Goal: Information Seeking & Learning: Find specific fact

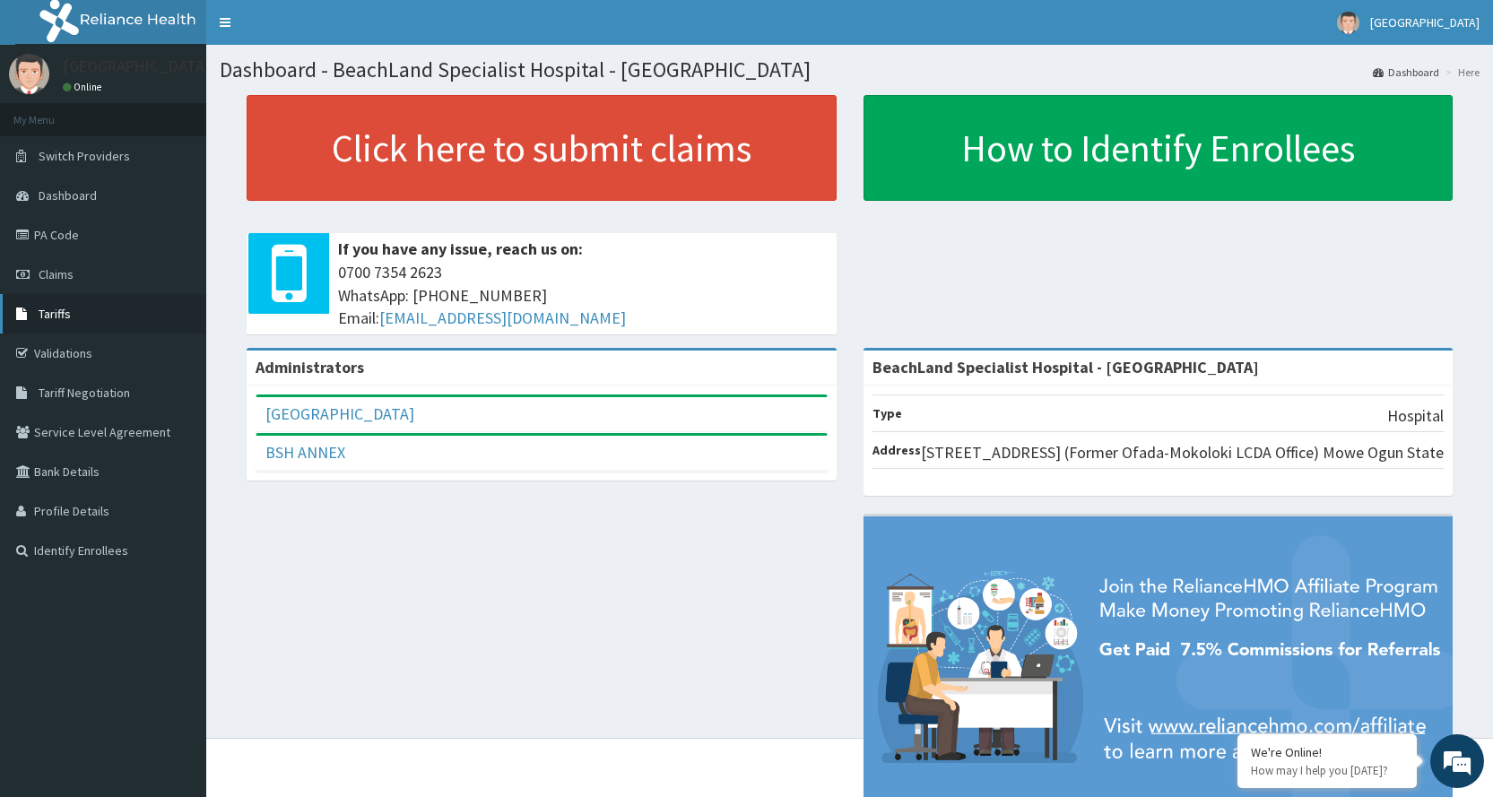
click at [111, 312] on link "Tariffs" at bounding box center [103, 313] width 206 height 39
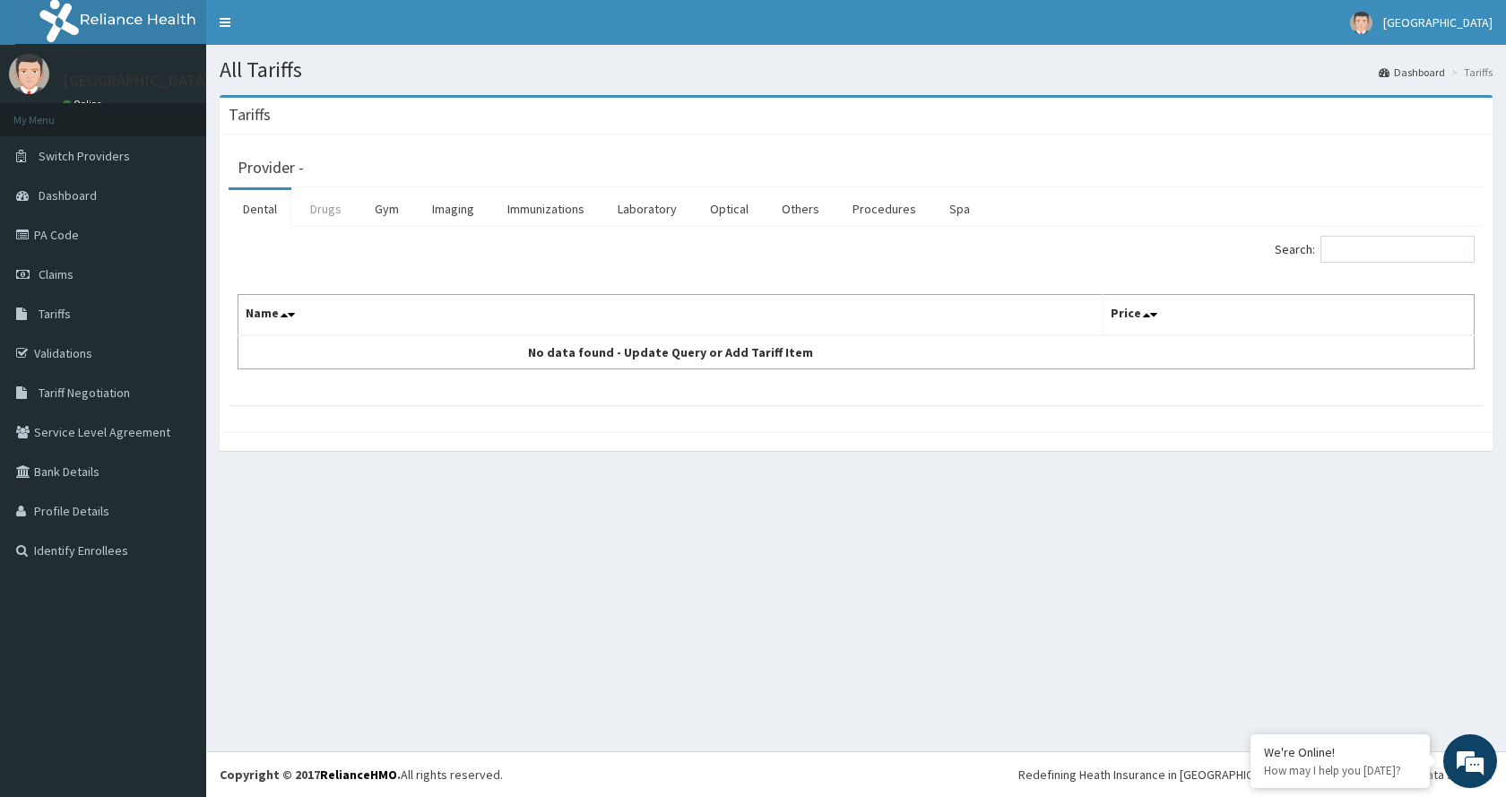
click at [336, 205] on link "Drugs" at bounding box center [326, 209] width 60 height 38
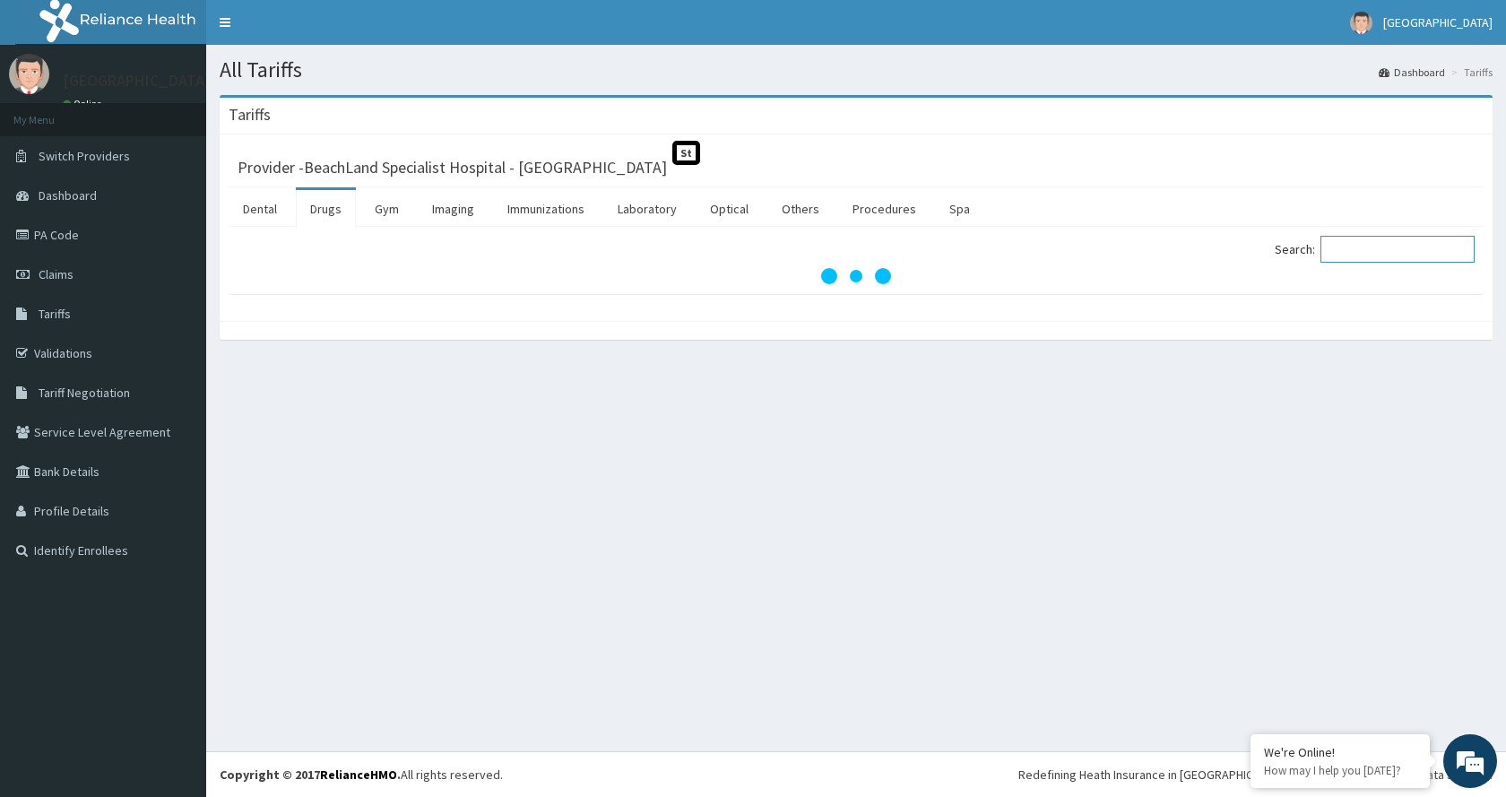
click at [1350, 257] on input "Search:" at bounding box center [1398, 249] width 154 height 27
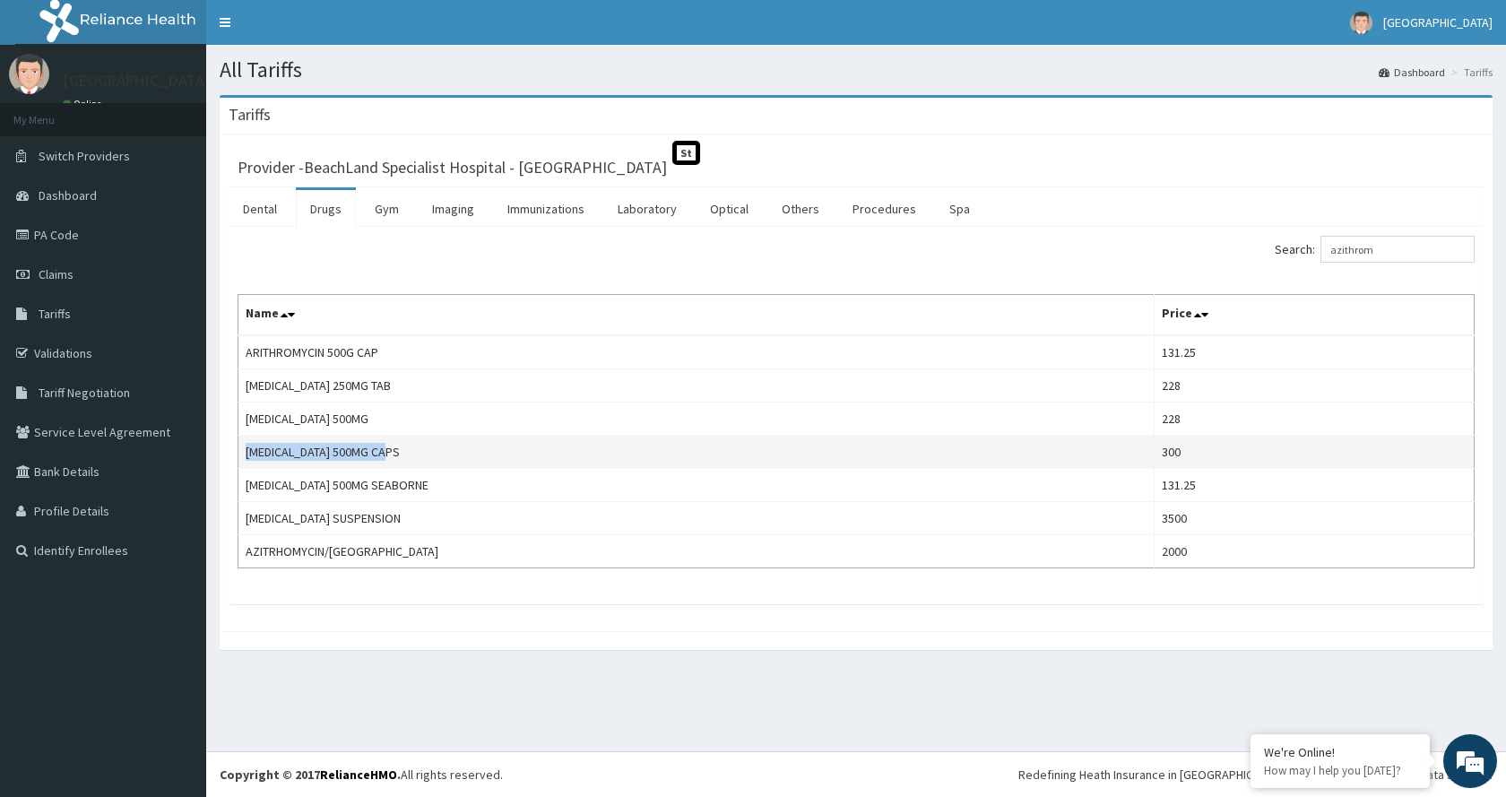
drag, startPoint x: 396, startPoint y: 452, endPoint x: 239, endPoint y: 458, distance: 157.1
click at [239, 458] on td "AZITHROMYCIN 500MG CAPS" at bounding box center [697, 452] width 916 height 33
copy td "AZITHROMYCIN 500MG CAPS"
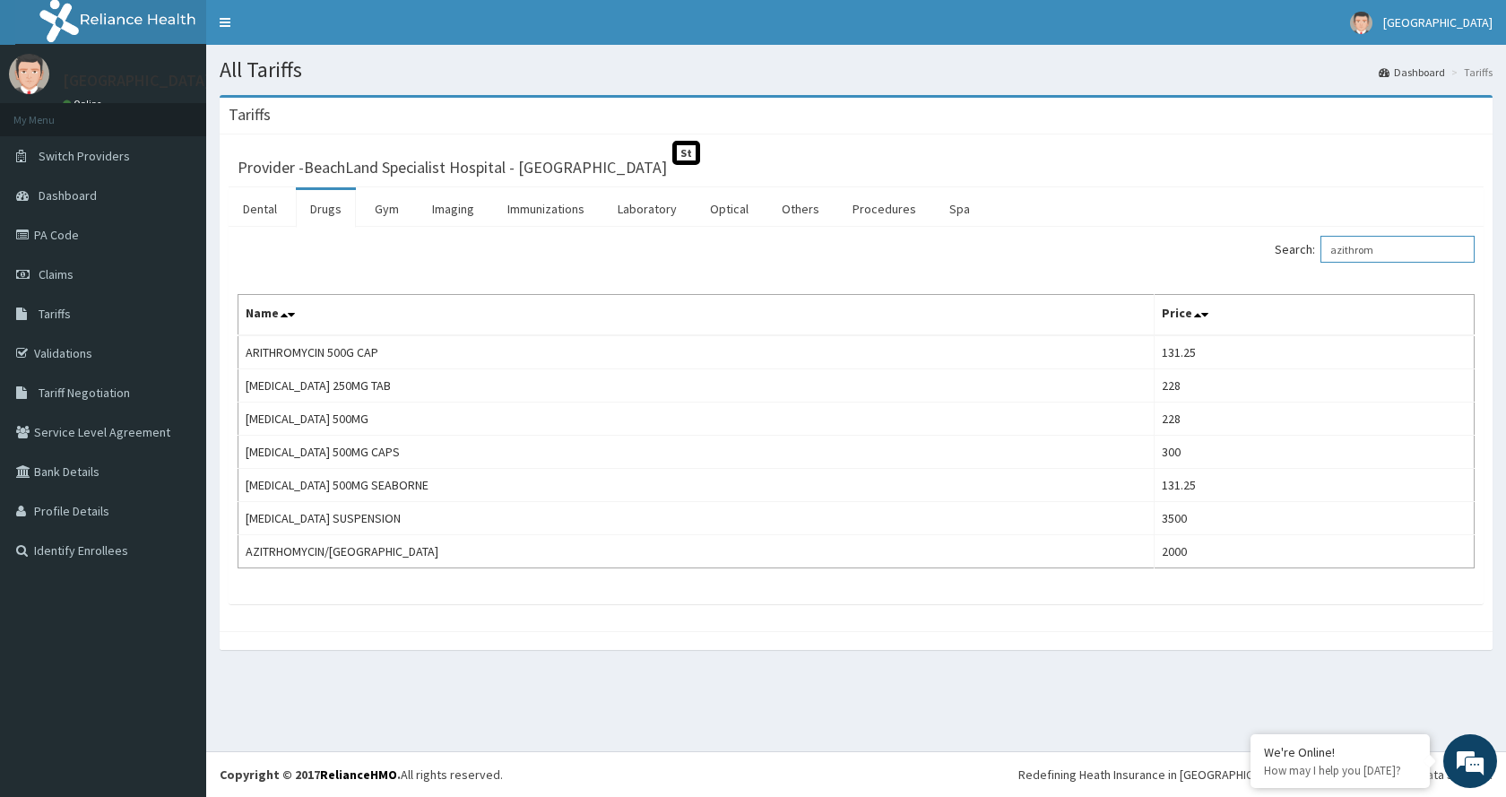
drag, startPoint x: 1402, startPoint y: 249, endPoint x: 1065, endPoint y: 264, distance: 337.5
click at [1065, 264] on div "Search: azithrom" at bounding box center [1172, 251] width 605 height 31
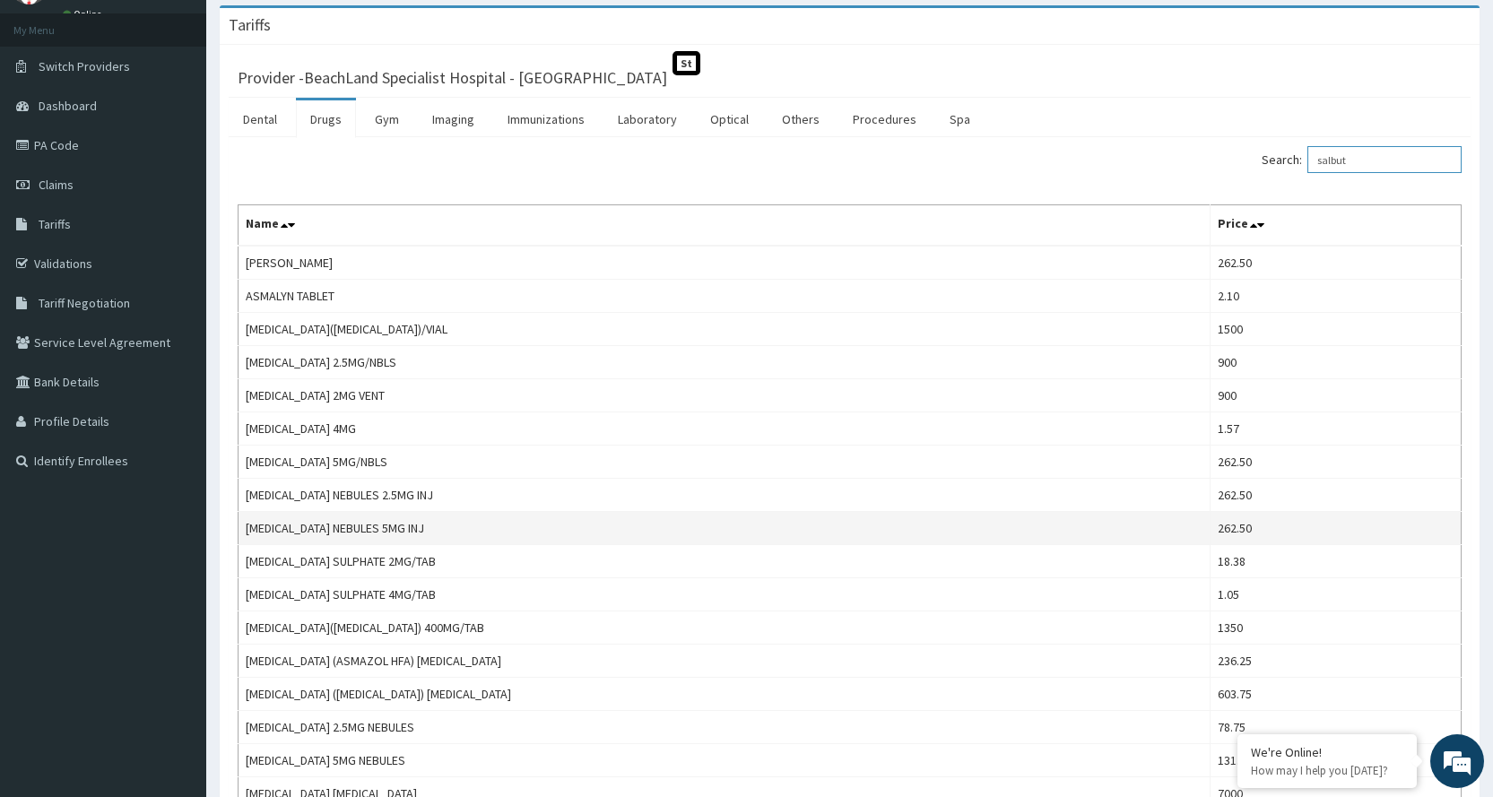
scroll to position [179, 0]
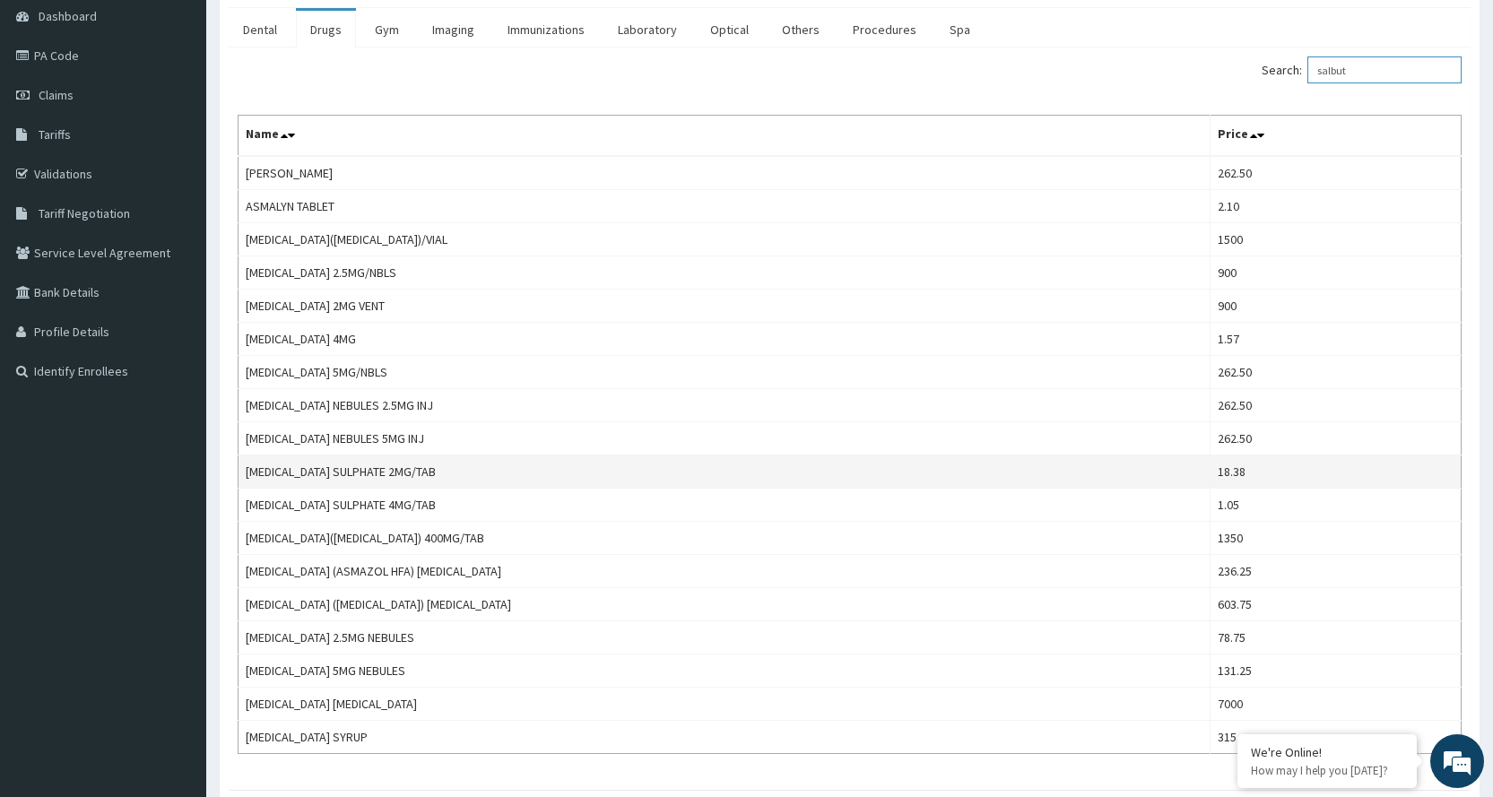
type input "salbut"
drag, startPoint x: 443, startPoint y: 467, endPoint x: 245, endPoint y: 480, distance: 198.6
click at [245, 480] on td "SALBUTAMOL SULPHATE 2MG/TAB" at bounding box center [725, 472] width 972 height 33
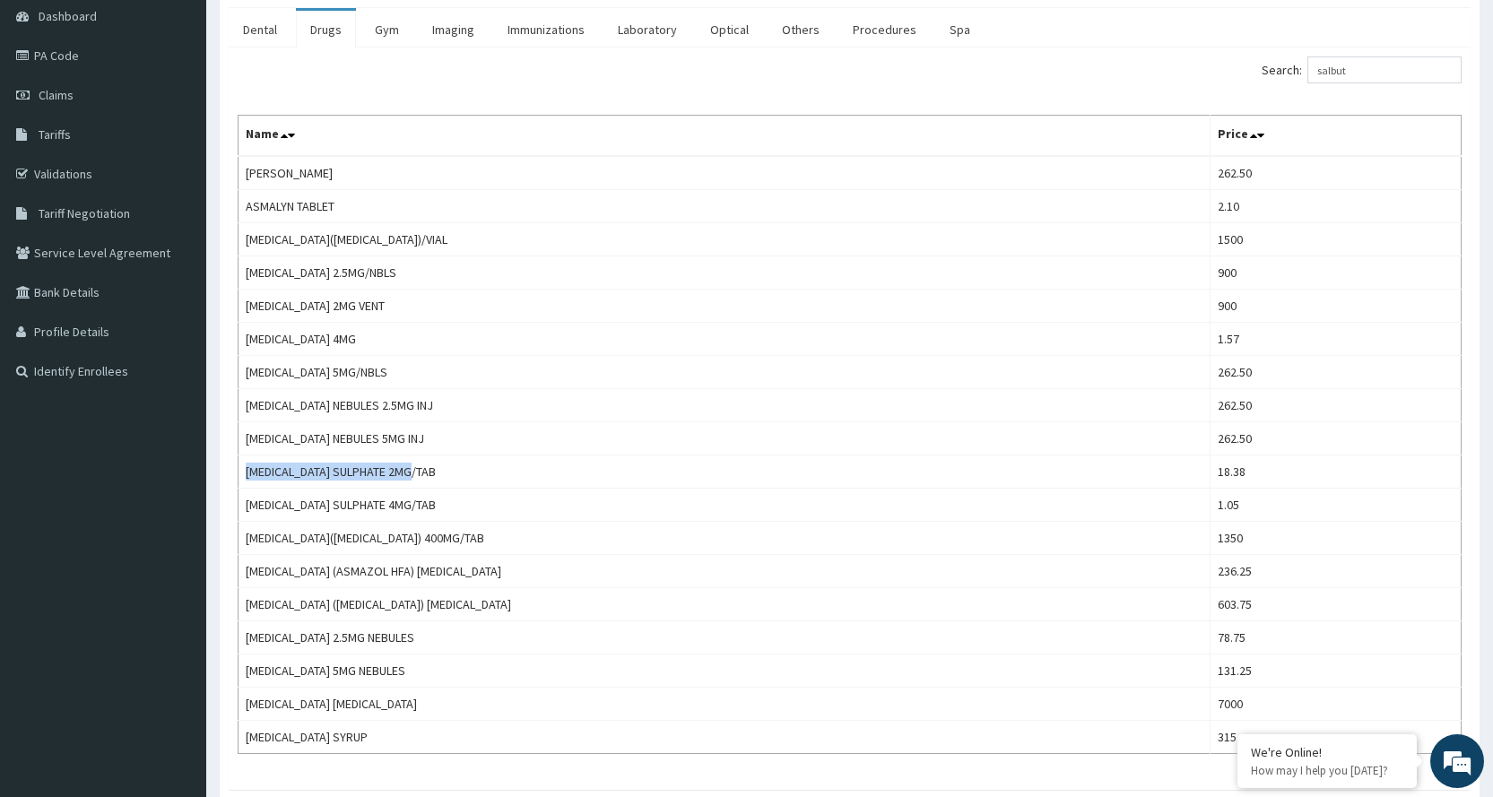
copy td "SALBUTAMOL SULPHATE 2MG/TAB"
